Goal: Task Accomplishment & Management: Use online tool/utility

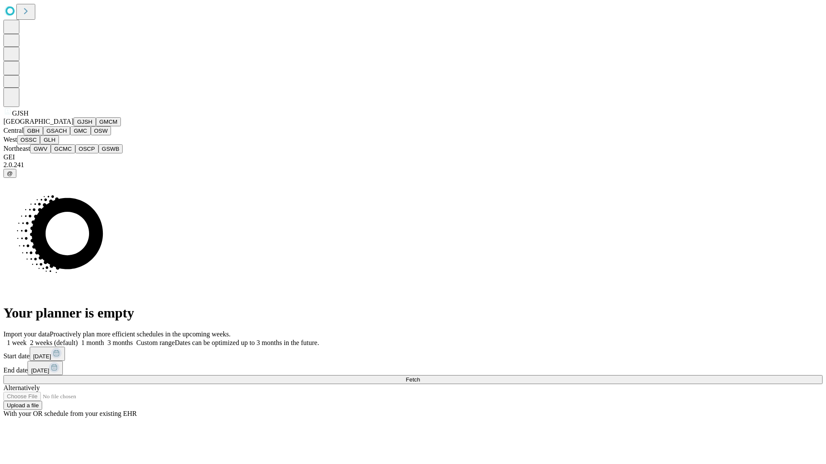
click at [74, 126] on button "GJSH" at bounding box center [85, 121] width 22 height 9
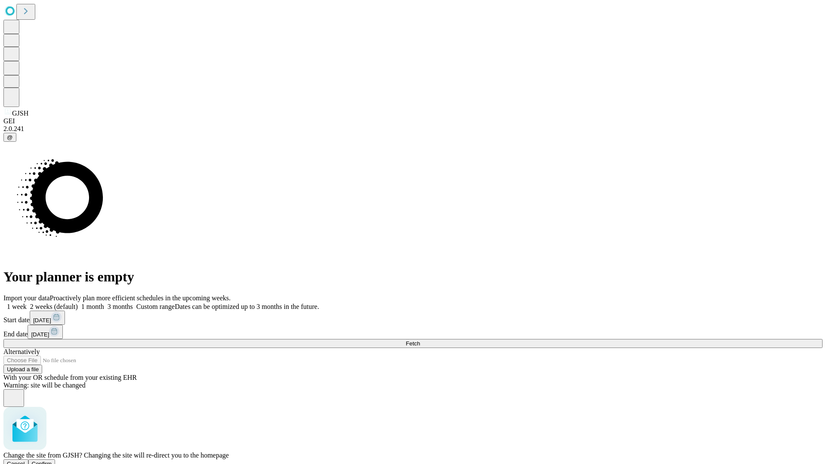
click at [52, 461] on span "Confirm" at bounding box center [42, 464] width 20 height 6
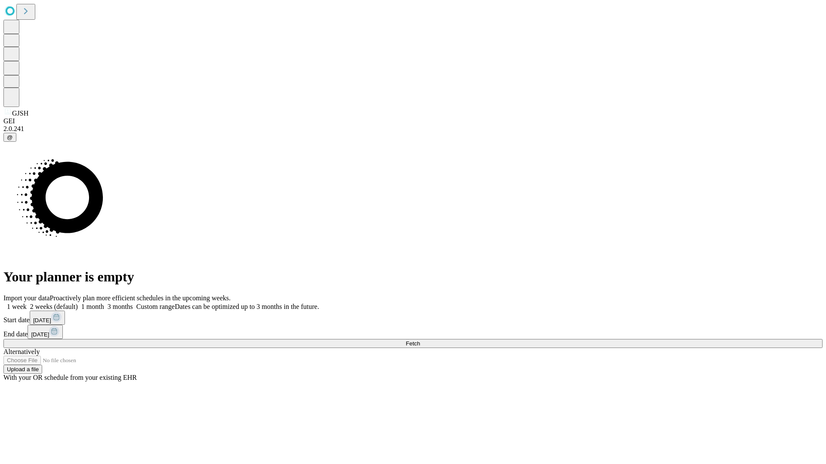
click at [78, 303] on label "2 weeks (default)" at bounding box center [52, 306] width 51 height 7
click at [420, 341] on span "Fetch" at bounding box center [412, 344] width 14 height 6
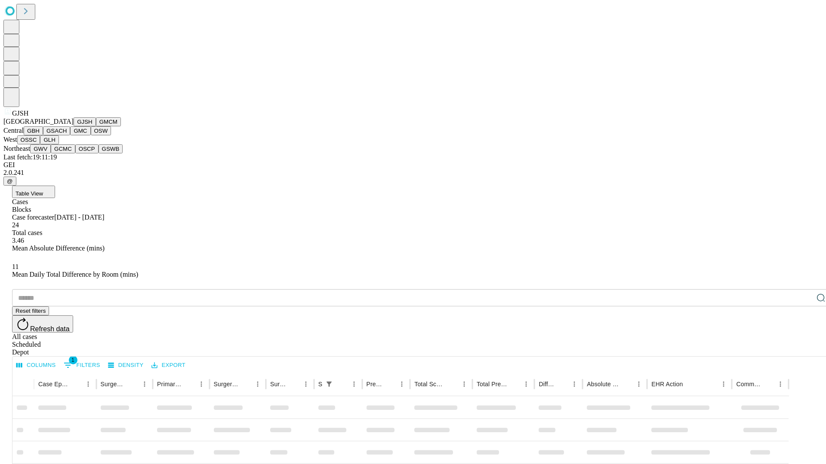
click at [96, 126] on button "GMCM" at bounding box center [108, 121] width 25 height 9
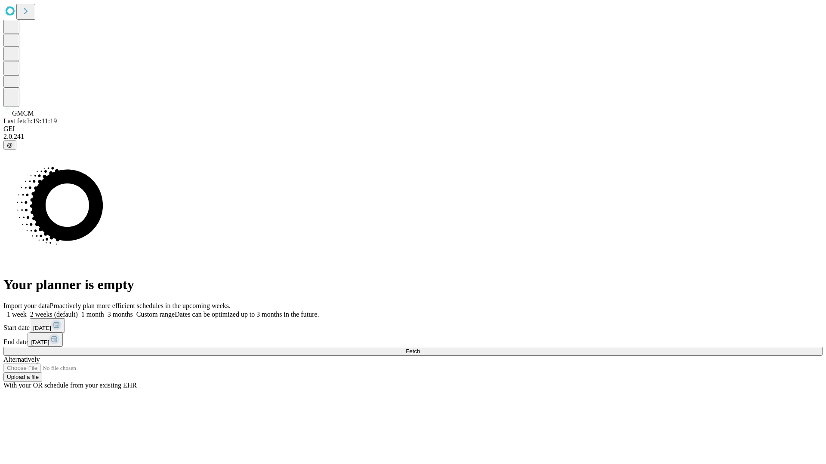
click at [78, 311] on label "2 weeks (default)" at bounding box center [52, 314] width 51 height 7
click at [420, 348] on span "Fetch" at bounding box center [412, 351] width 14 height 6
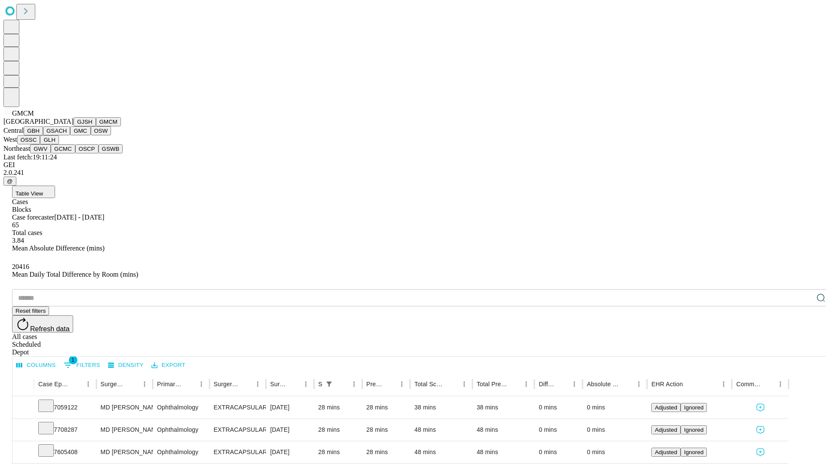
click at [43, 135] on button "GBH" at bounding box center [33, 130] width 19 height 9
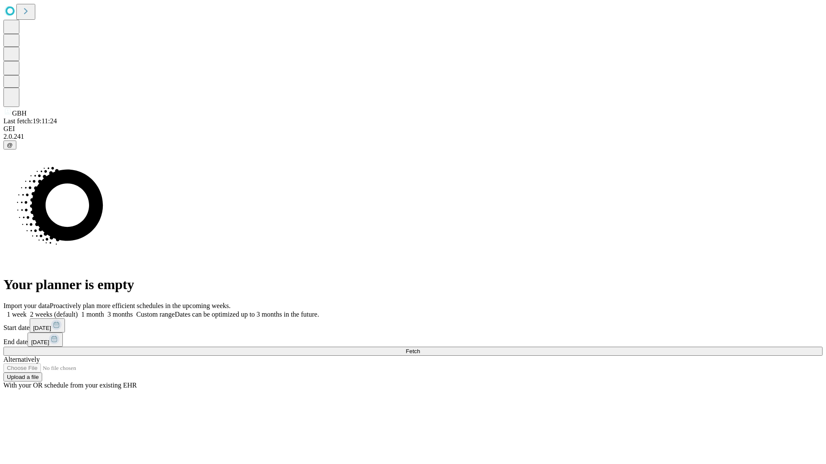
click at [78, 311] on label "2 weeks (default)" at bounding box center [52, 314] width 51 height 7
click at [420, 348] on span "Fetch" at bounding box center [412, 351] width 14 height 6
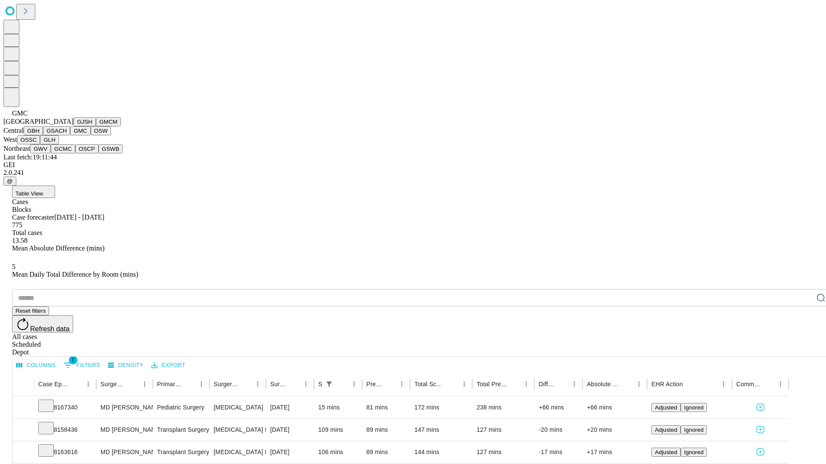
click at [91, 135] on button "OSW" at bounding box center [101, 130] width 21 height 9
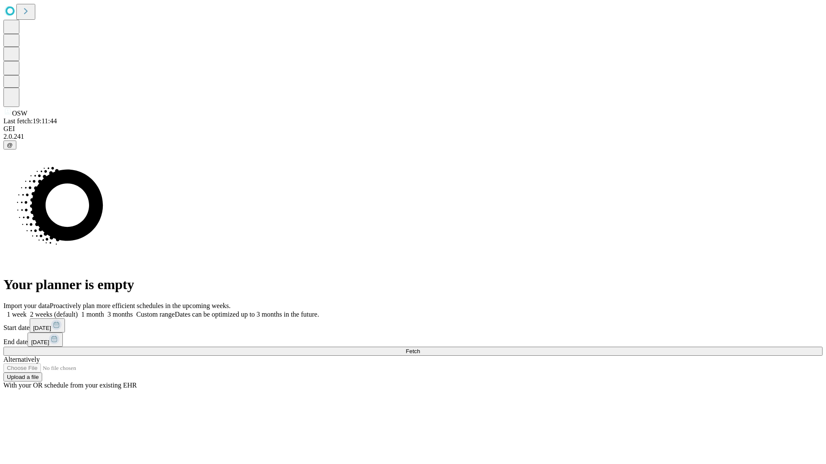
click at [78, 311] on label "2 weeks (default)" at bounding box center [52, 314] width 51 height 7
click at [420, 348] on span "Fetch" at bounding box center [412, 351] width 14 height 6
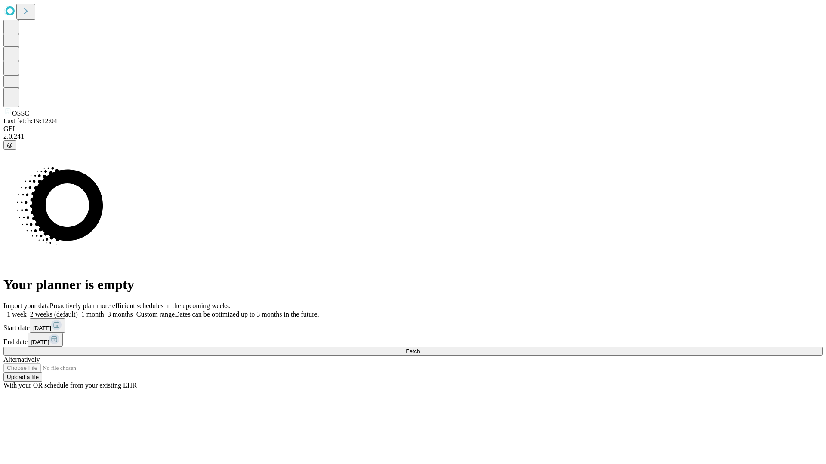
click at [78, 311] on label "2 weeks (default)" at bounding box center [52, 314] width 51 height 7
click at [420, 348] on span "Fetch" at bounding box center [412, 351] width 14 height 6
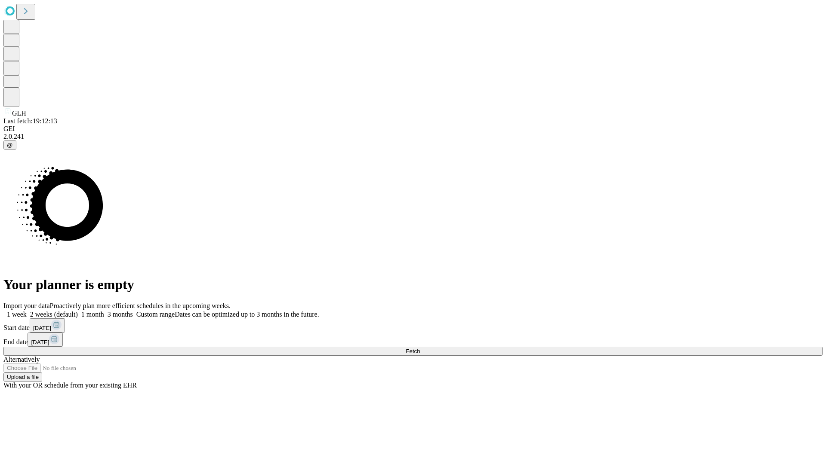
click at [78, 311] on label "2 weeks (default)" at bounding box center [52, 314] width 51 height 7
click at [420, 348] on span "Fetch" at bounding box center [412, 351] width 14 height 6
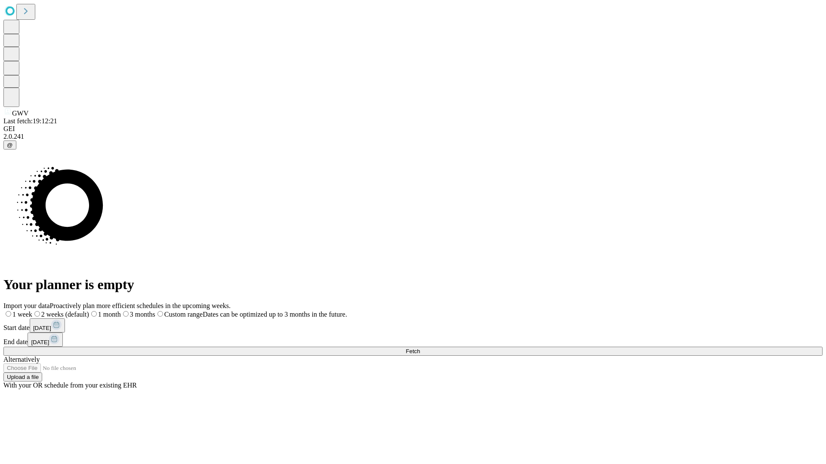
click at [89, 311] on label "2 weeks (default)" at bounding box center [60, 314] width 57 height 7
click at [420, 348] on span "Fetch" at bounding box center [412, 351] width 14 height 6
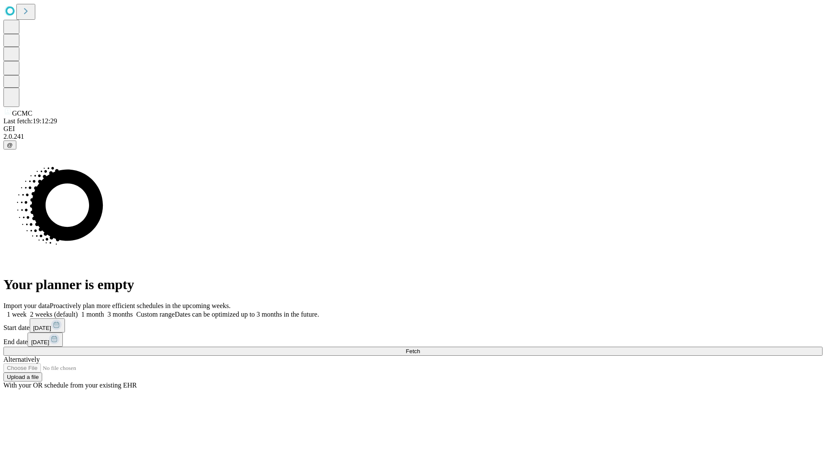
click at [78, 311] on label "2 weeks (default)" at bounding box center [52, 314] width 51 height 7
click at [420, 348] on span "Fetch" at bounding box center [412, 351] width 14 height 6
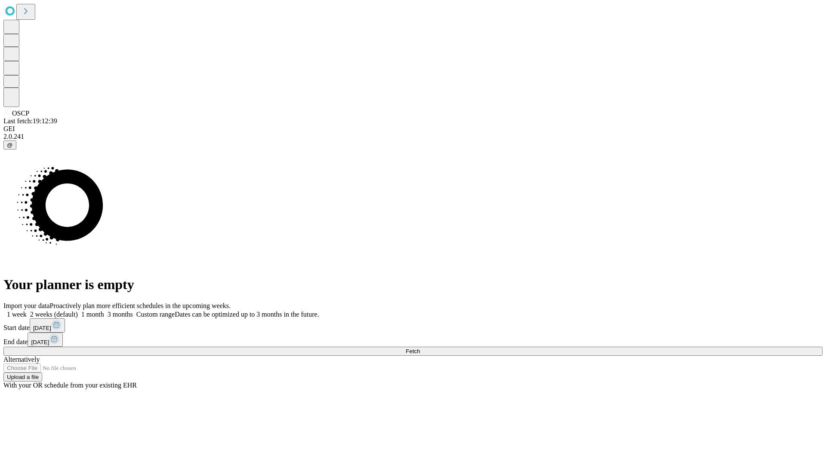
click at [420, 348] on span "Fetch" at bounding box center [412, 351] width 14 height 6
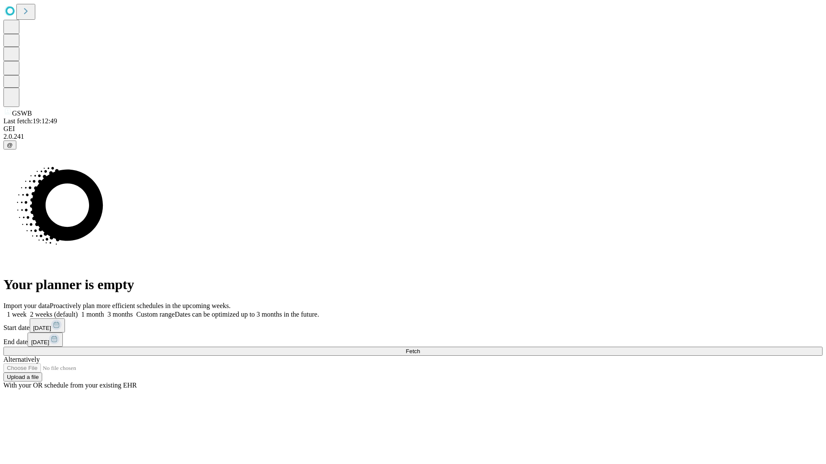
click at [78, 311] on label "2 weeks (default)" at bounding box center [52, 314] width 51 height 7
click at [420, 348] on span "Fetch" at bounding box center [412, 351] width 14 height 6
